Goal: Task Accomplishment & Management: Complete application form

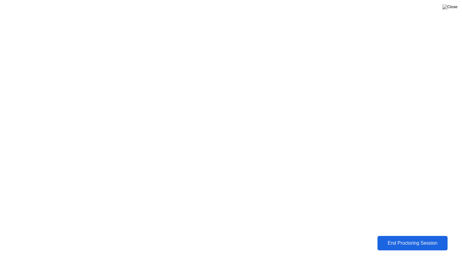
click at [395, 241] on div "End Proctoring Session" at bounding box center [412, 243] width 72 height 6
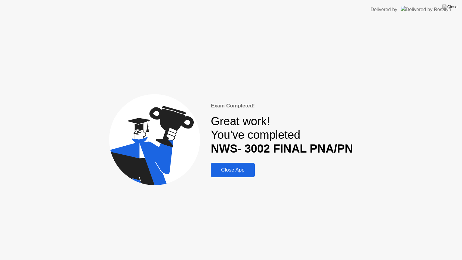
click at [235, 170] on div "Close App" at bounding box center [233, 170] width 40 height 6
